Goal: Task Accomplishment & Management: Complete application form

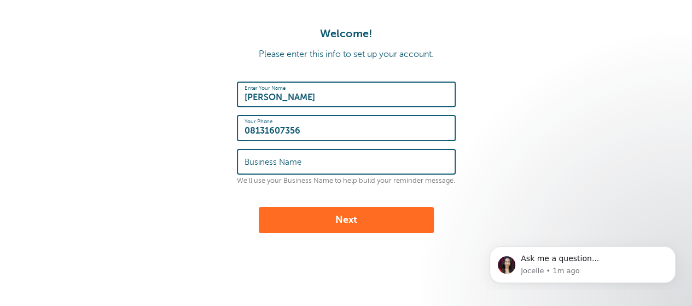
type input "08131607356"
click at [249, 164] on label "Business Name" at bounding box center [272, 162] width 57 height 10
click at [249, 164] on input "Business Name" at bounding box center [345, 162] width 203 height 24
type input "hephzibah"
click at [295, 216] on button "Next" at bounding box center [346, 220] width 175 height 26
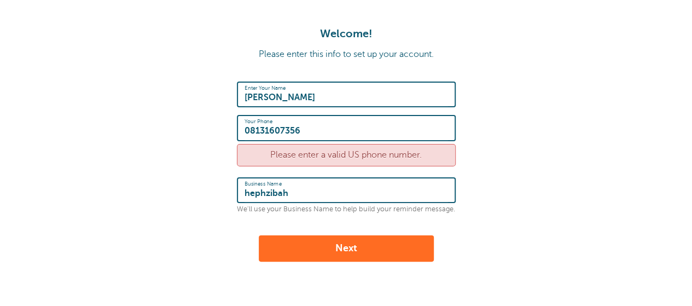
click at [250, 128] on input "08131607356" at bounding box center [345, 128] width 203 height 24
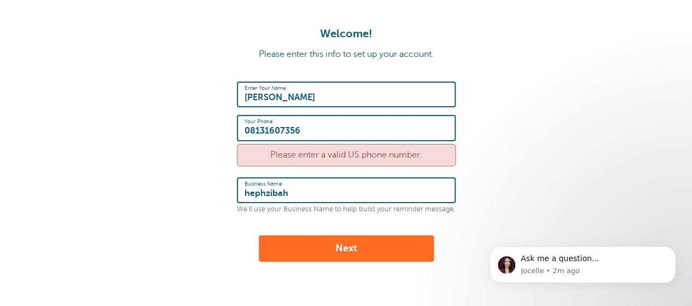
click at [249, 133] on input "08131607356" at bounding box center [345, 128] width 203 height 24
type input "+2348131607356"
click at [311, 247] on button "Next" at bounding box center [346, 248] width 175 height 26
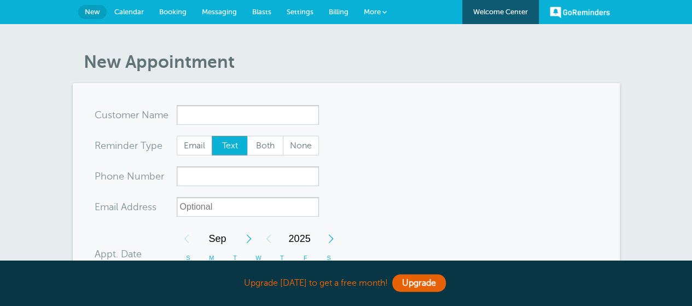
click at [198, 118] on input "x-no-autofill" at bounding box center [248, 115] width 142 height 20
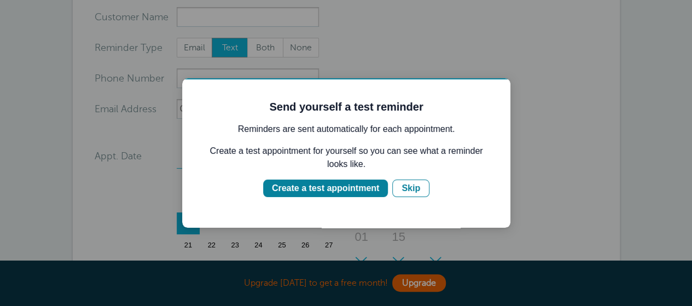
scroll to position [175, 0]
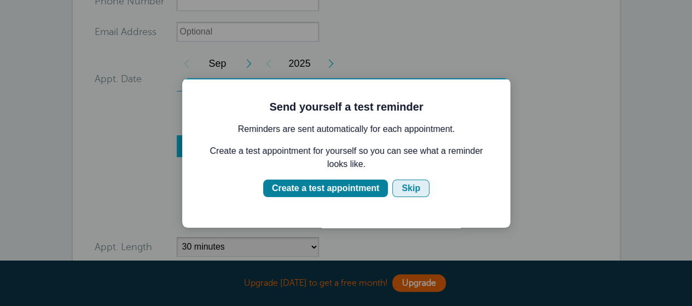
click at [411, 192] on div "Skip" at bounding box center [410, 188] width 19 height 13
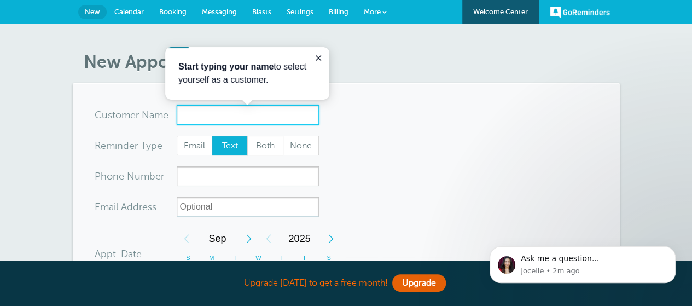
scroll to position [0, 0]
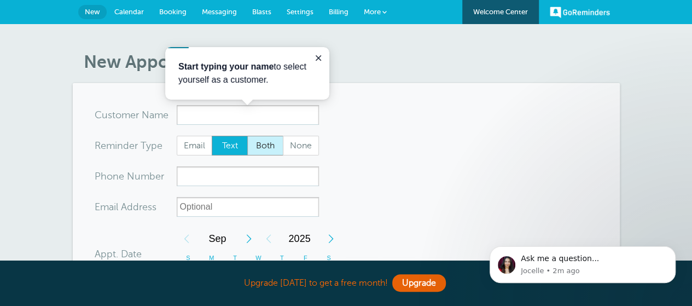
click at [267, 148] on span "Both" at bounding box center [265, 145] width 35 height 19
click at [247, 136] on input "Both" at bounding box center [247, 135] width 1 height 1
radio input "true"
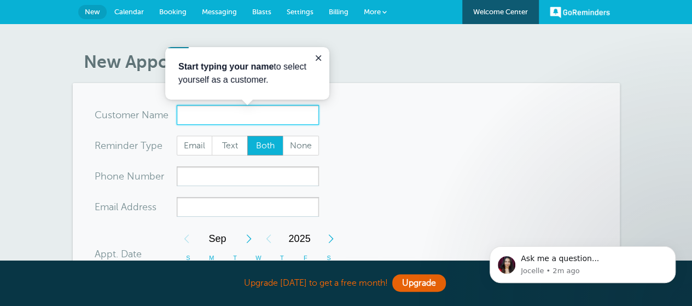
click at [201, 119] on input "x-no-autofill" at bounding box center [248, 115] width 142 height 20
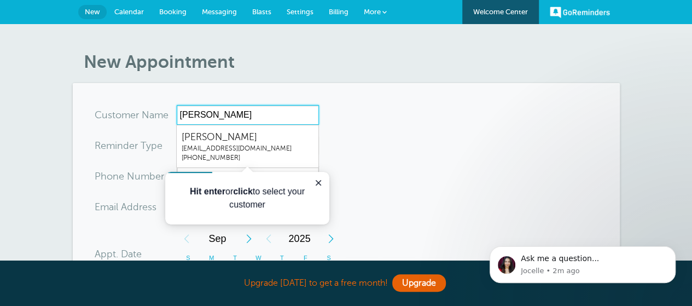
type input "[PERSON_NAME]"
radio input "true"
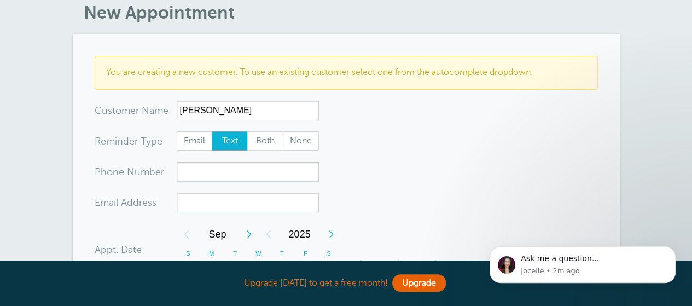
scroll to position [50, 0]
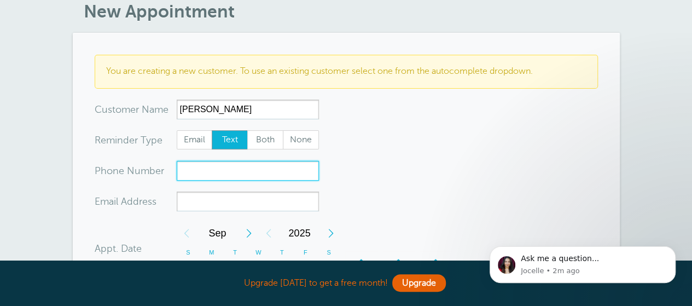
click at [196, 173] on input "xxx-no-autofill" at bounding box center [248, 171] width 142 height 20
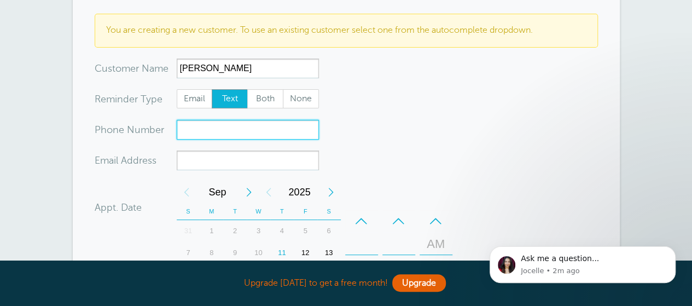
scroll to position [92, 0]
click at [183, 129] on input "08131607356" at bounding box center [248, 129] width 142 height 20
type input "[PHONE_NUMBER]"
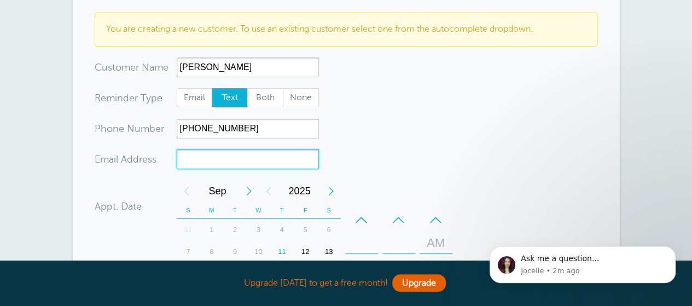
click at [191, 160] on input "xx-no-autofill" at bounding box center [248, 159] width 142 height 20
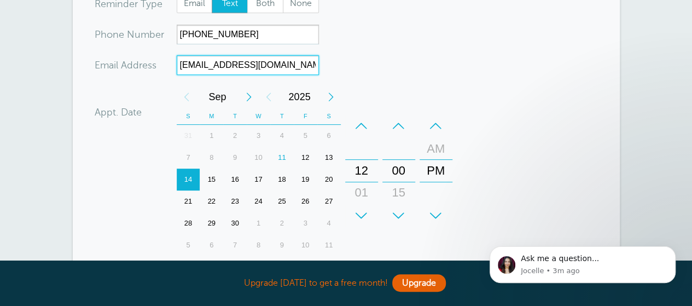
scroll to position [195, 0]
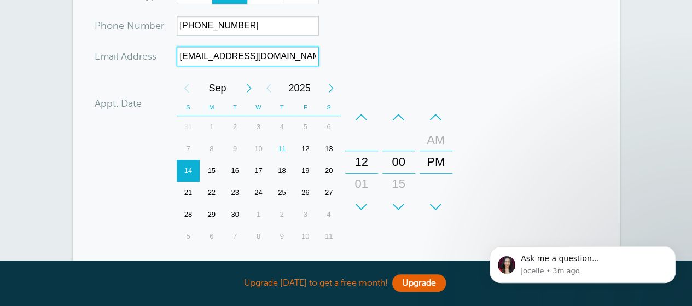
click at [282, 146] on div "11" at bounding box center [282, 149] width 24 height 22
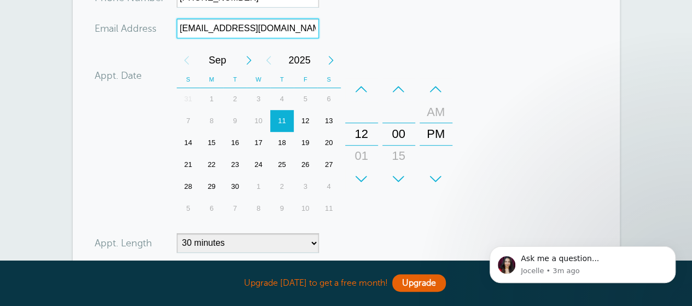
scroll to position [224, 0]
click at [362, 175] on div "+" at bounding box center [361, 178] width 33 height 22
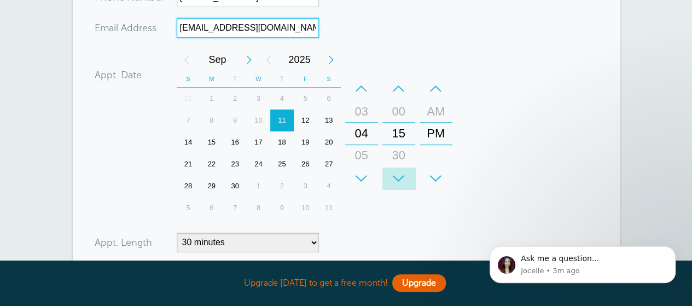
click at [396, 183] on div "+" at bounding box center [398, 178] width 33 height 22
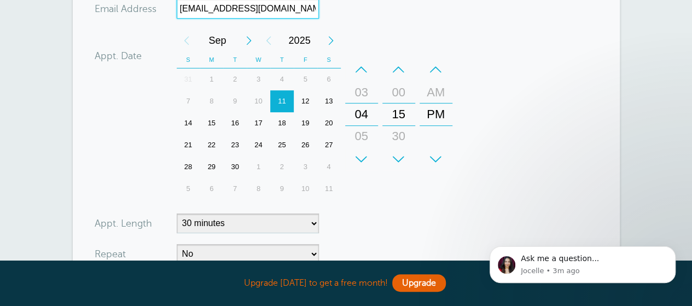
scroll to position [243, 0]
type input "[EMAIL_ADDRESS][DOMAIN_NAME]"
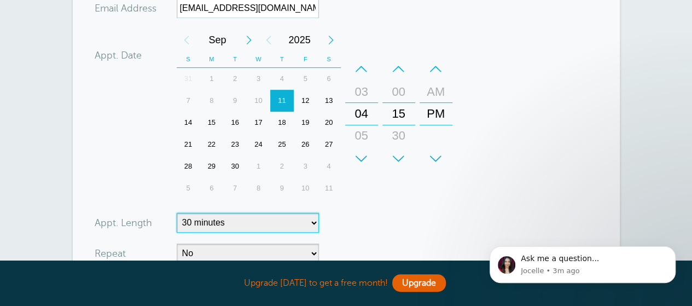
click at [308, 219] on select "5 minutes 10 minutes 15 minutes 20 minutes 25 minutes 30 minutes 35 minutes 40 …" at bounding box center [248, 223] width 142 height 20
select select "5"
click at [177, 213] on select "5 minutes 10 minutes 15 minutes 20 minutes 25 minutes 30 minutes 35 minutes 40 …" at bounding box center [248, 223] width 142 height 20
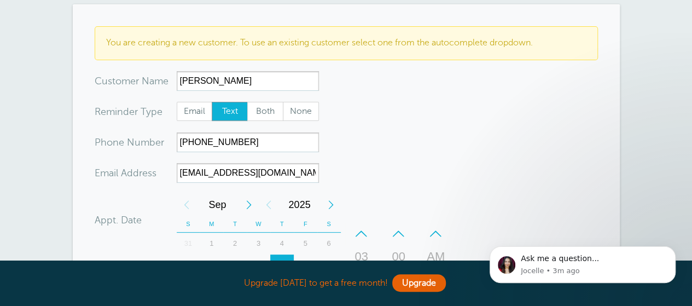
scroll to position [78, 0]
click at [261, 106] on span "Both" at bounding box center [265, 112] width 35 height 19
click at [247, 102] on input "Both" at bounding box center [247, 102] width 1 height 1
radio input "true"
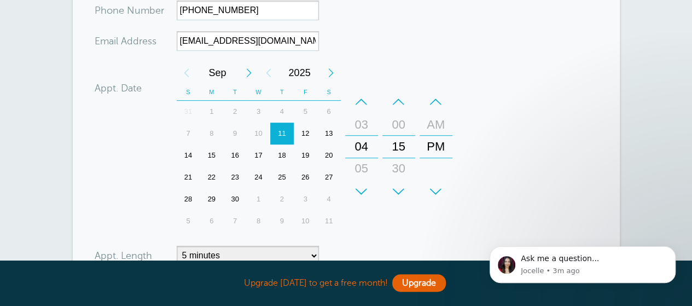
scroll to position [480, 0]
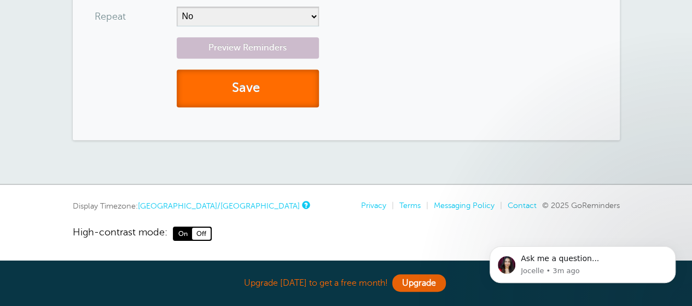
click at [258, 80] on button "Save" at bounding box center [248, 88] width 142 height 38
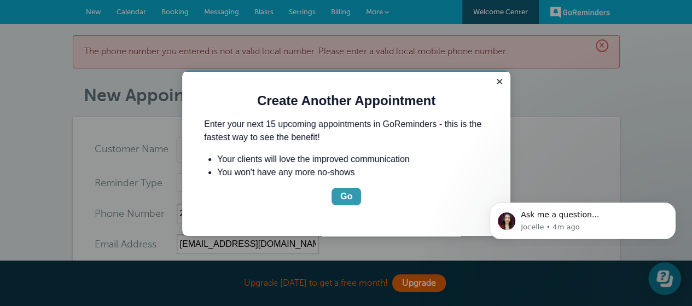
click at [350, 194] on div "Go" at bounding box center [346, 196] width 12 height 13
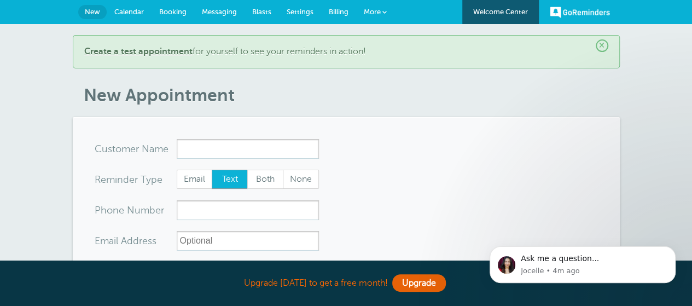
click at [191, 144] on input "x-no-autofill" at bounding box center [248, 149] width 142 height 20
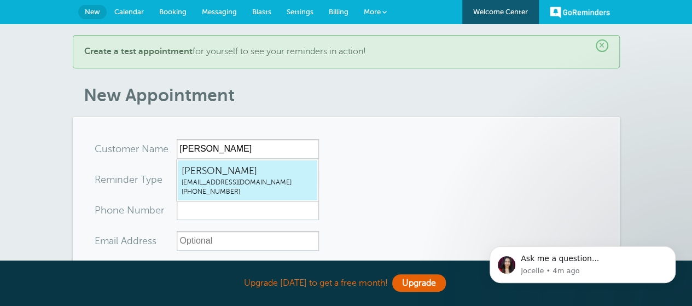
type input "Esther"
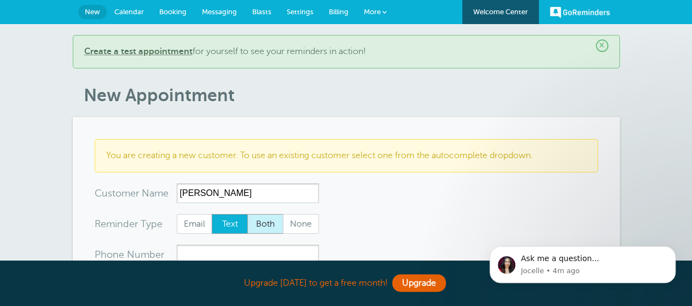
click at [264, 227] on span "Both" at bounding box center [265, 223] width 35 height 19
click at [247, 214] on input "Both" at bounding box center [247, 213] width 1 height 1
radio input "true"
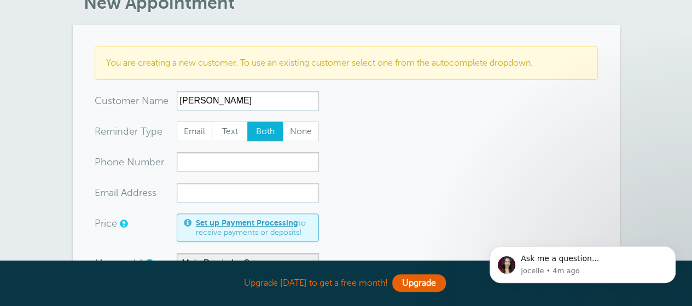
scroll to position [93, 0]
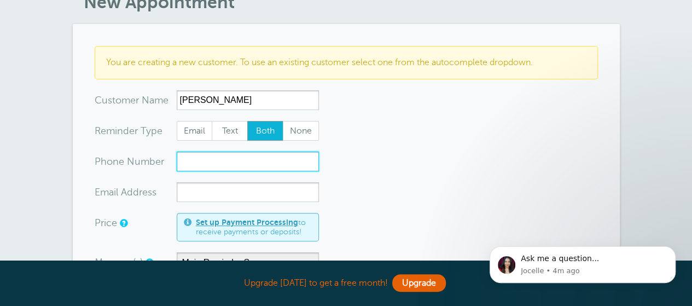
click at [222, 160] on input "xxx-no-autofill" at bounding box center [248, 161] width 142 height 20
type input "2348131607356"
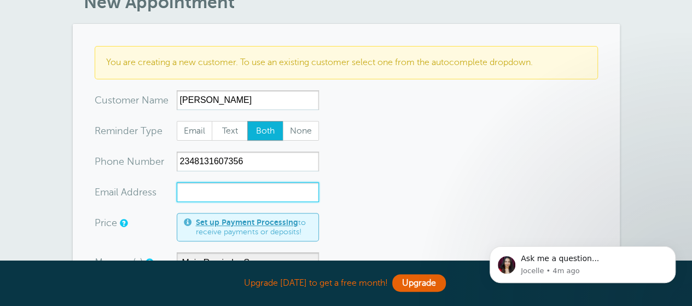
click at [195, 193] on input "xx-no-autofill" at bounding box center [248, 192] width 142 height 20
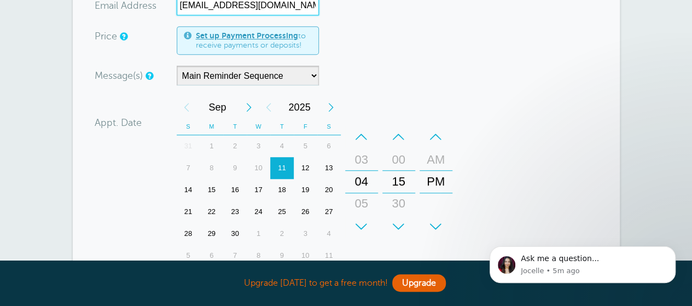
scroll to position [278, 0]
type input "[EMAIL_ADDRESS][DOMAIN_NAME]"
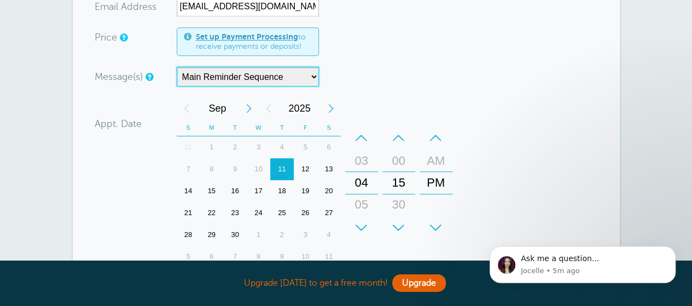
click at [297, 79] on select "Main Reminder Sequence" at bounding box center [248, 77] width 142 height 20
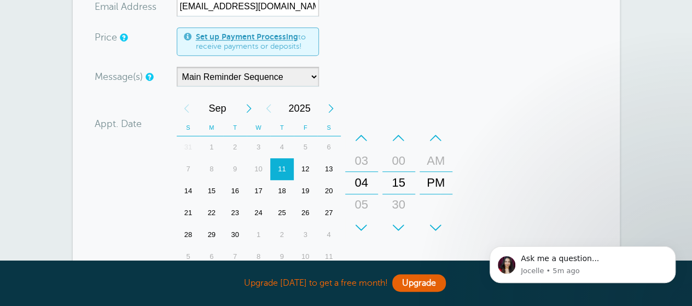
click at [340, 89] on form "You are creating a new customer. To use an existing customer select one from th…" at bounding box center [346, 153] width 503 height 584
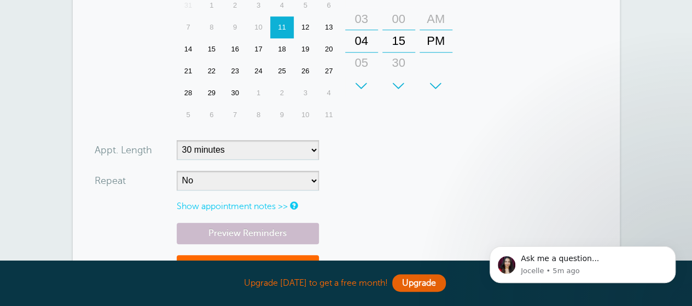
scroll to position [420, 0]
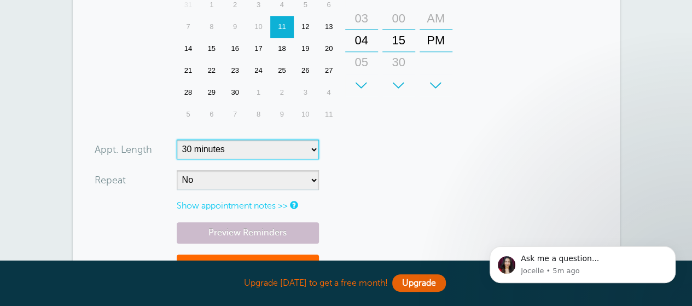
click at [314, 142] on select "5 minutes 10 minutes 15 minutes 20 minutes 25 minutes 30 minutes 35 minutes 40 …" at bounding box center [248, 149] width 142 height 20
select select "10"
click at [177, 139] on select "5 minutes 10 minutes 15 minutes 20 minutes 25 minutes 30 minutes 35 minutes 40 …" at bounding box center [248, 149] width 142 height 20
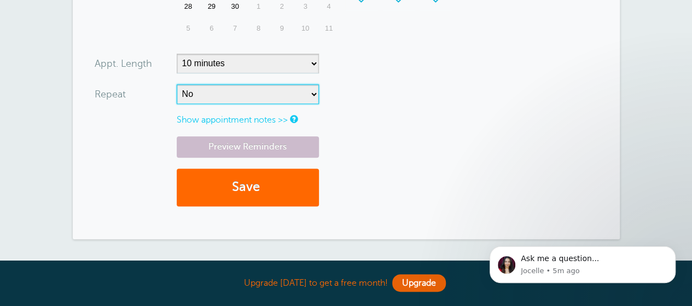
scroll to position [507, 0]
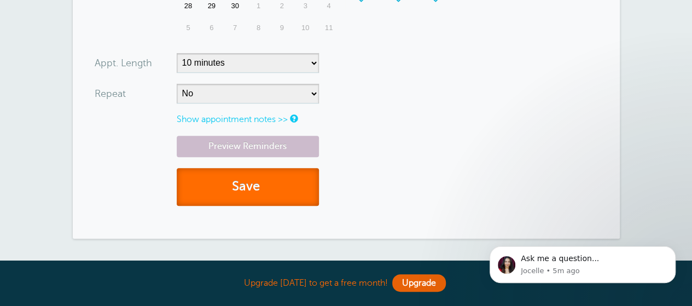
drag, startPoint x: 199, startPoint y: 179, endPoint x: 184, endPoint y: 184, distance: 15.6
click at [184, 184] on button "Save" at bounding box center [248, 187] width 142 height 38
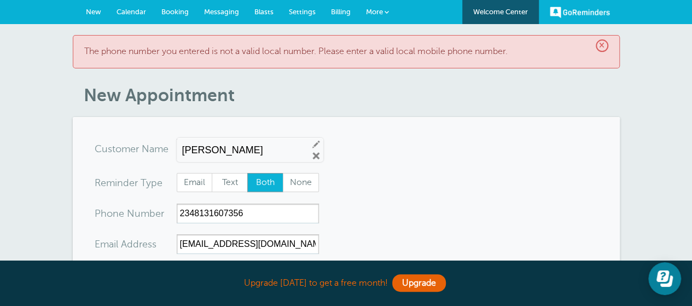
click at [352, 81] on header "× The phone number you entered is not a valid local number. Please enter a vali…" at bounding box center [346, 70] width 547 height 71
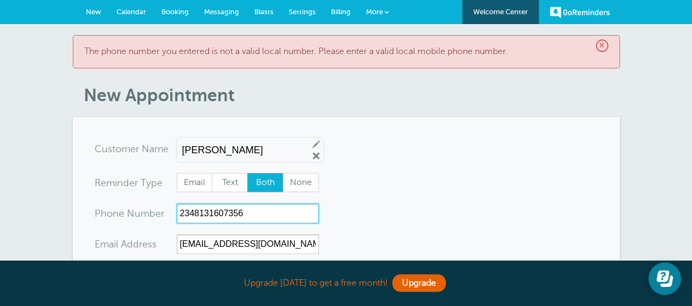
click at [198, 216] on input "2348131607356" at bounding box center [248, 213] width 142 height 20
click at [192, 213] on input "2348131607356" at bounding box center [248, 213] width 142 height 20
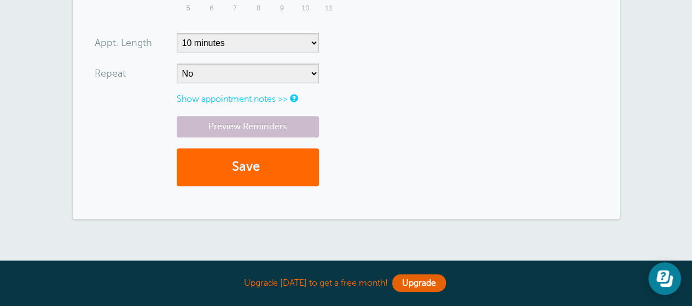
scroll to position [487, 0]
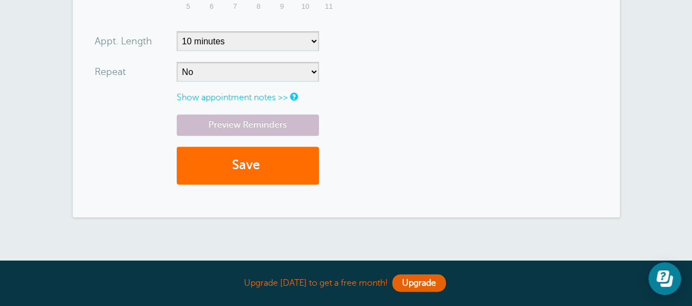
type input "08131607356"
click at [253, 167] on button "Save" at bounding box center [248, 166] width 142 height 38
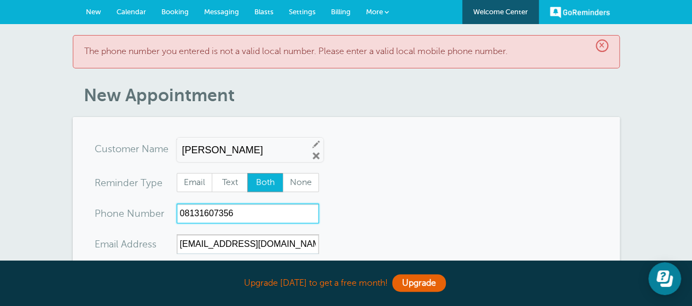
click at [185, 212] on input "08131607356" at bounding box center [248, 213] width 142 height 20
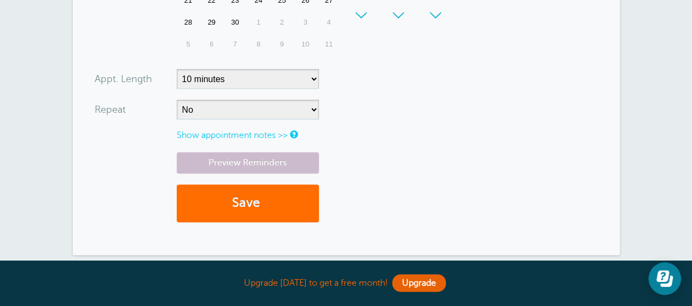
scroll to position [458, 0]
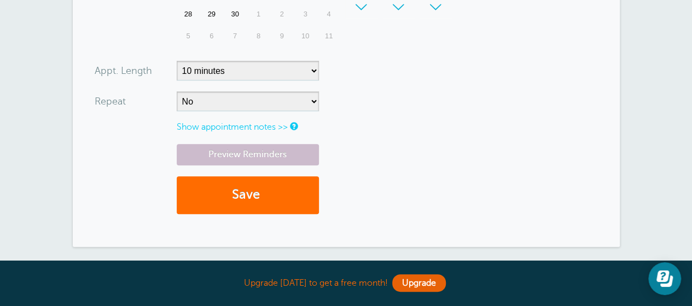
type input "[PHONE_NUMBER]"
click at [185, 212] on button "Save" at bounding box center [248, 195] width 142 height 38
